Goal: Task Accomplishment & Management: Use online tool/utility

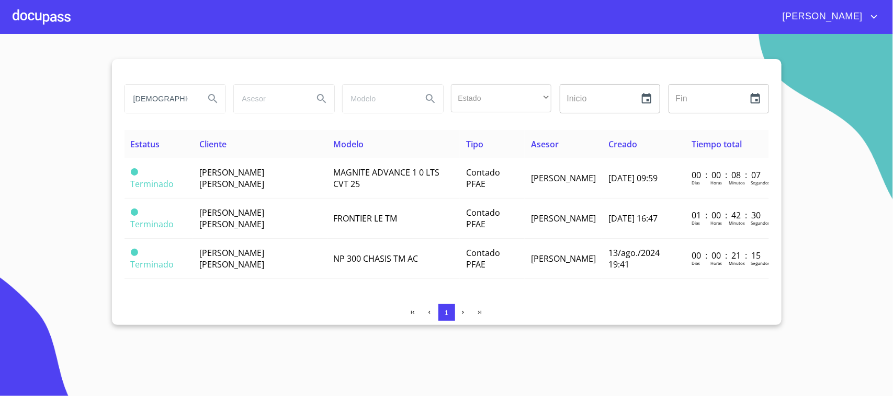
click at [41, 25] on div at bounding box center [42, 16] width 58 height 33
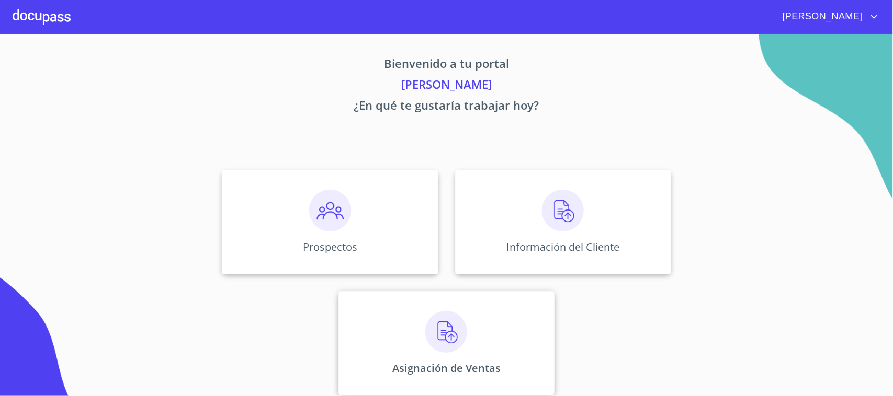
click at [416, 337] on div "Asignación de Ventas" at bounding box center [446, 343] width 216 height 105
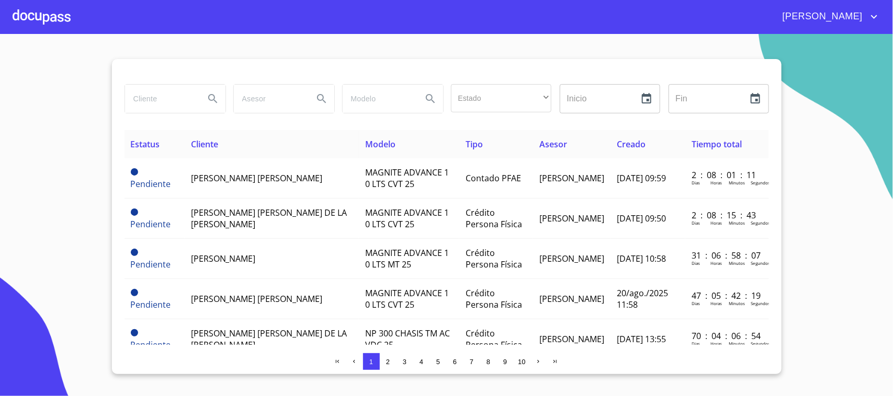
click at [178, 103] on input "search" at bounding box center [160, 99] width 71 height 28
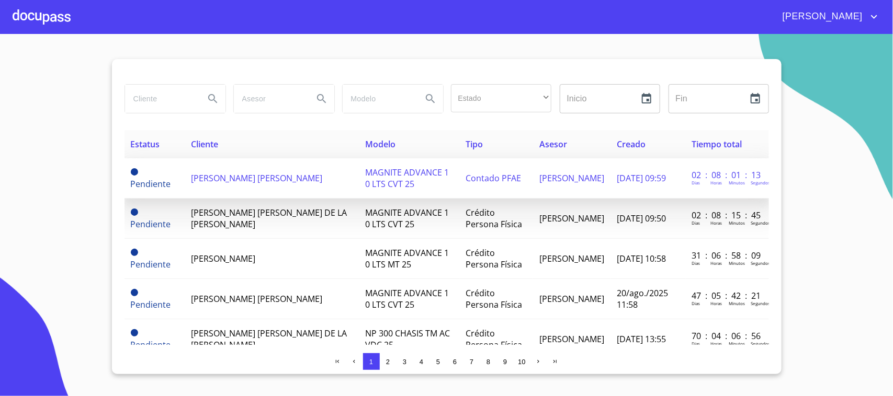
click at [192, 186] on td "[PERSON_NAME] [PERSON_NAME]" at bounding box center [272, 178] width 175 height 40
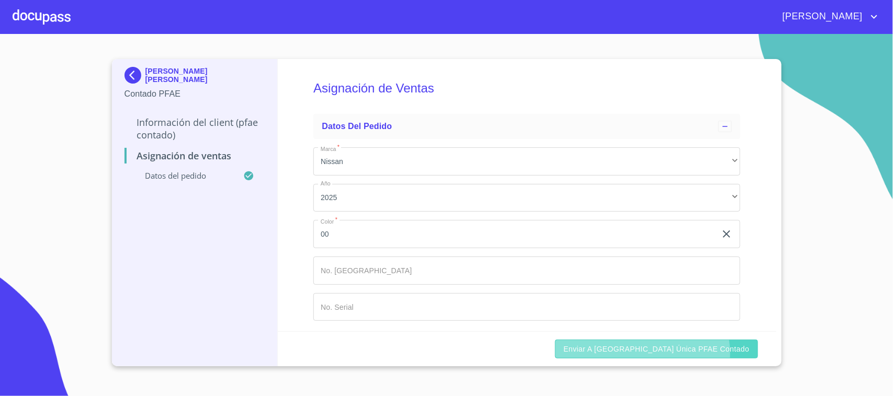
click at [688, 354] on span "Enviar a [GEOGRAPHIC_DATA] única PFAE contado" at bounding box center [656, 349] width 186 height 13
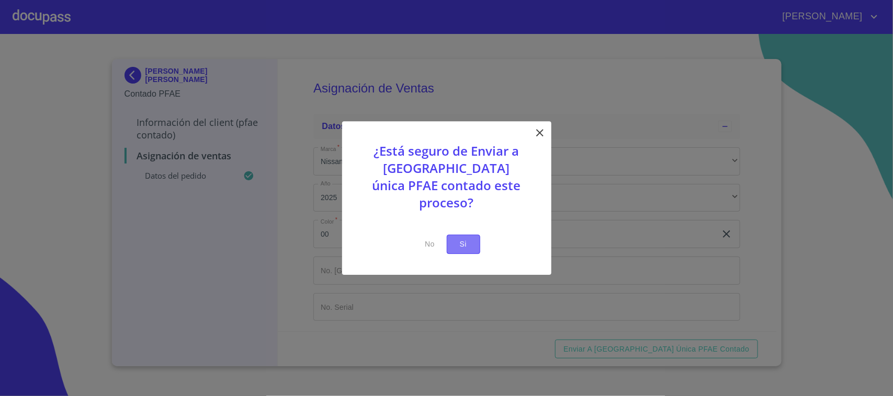
click at [461, 238] on span "Si" at bounding box center [463, 244] width 17 height 13
